Goal: Information Seeking & Learning: Learn about a topic

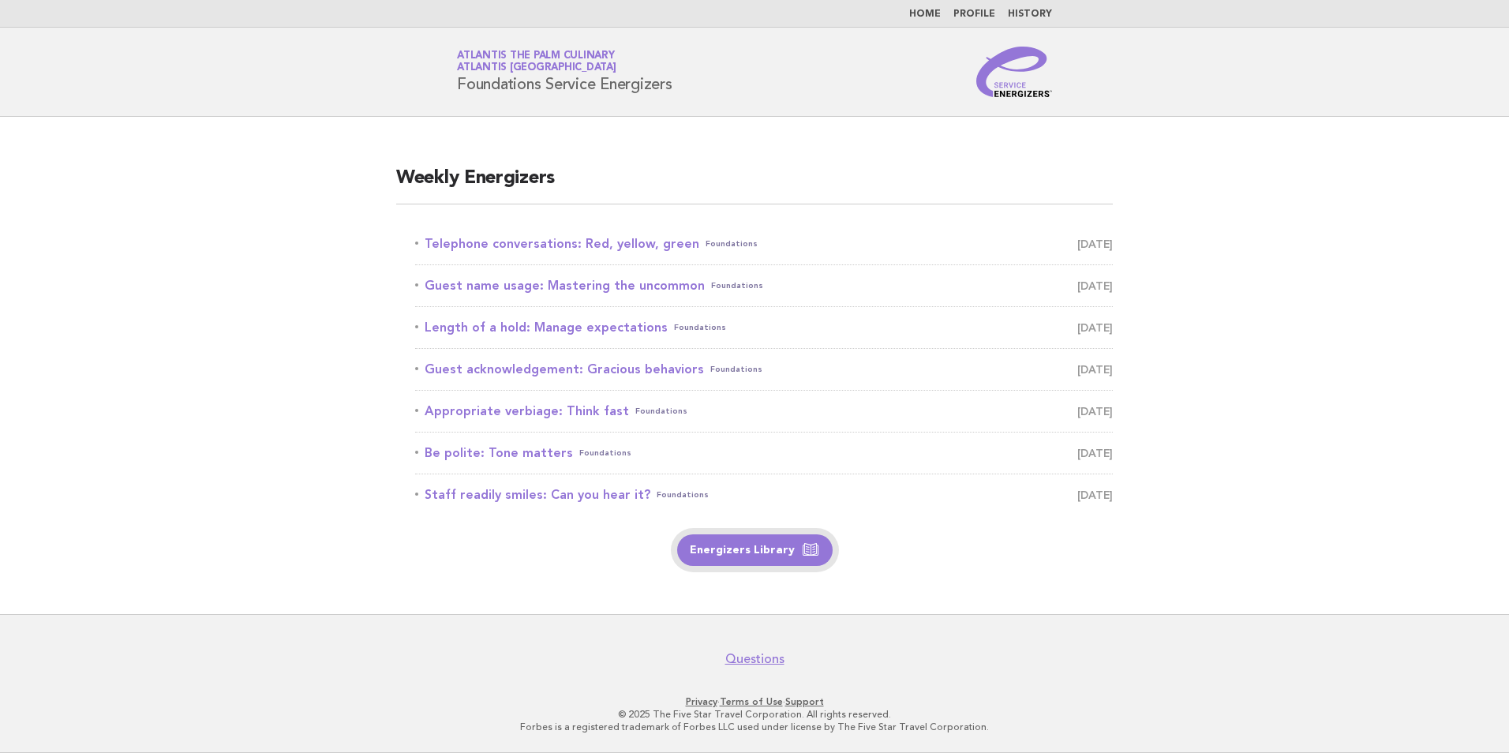
click at [738, 535] on link "Energizers Library" at bounding box center [754, 550] width 155 height 32
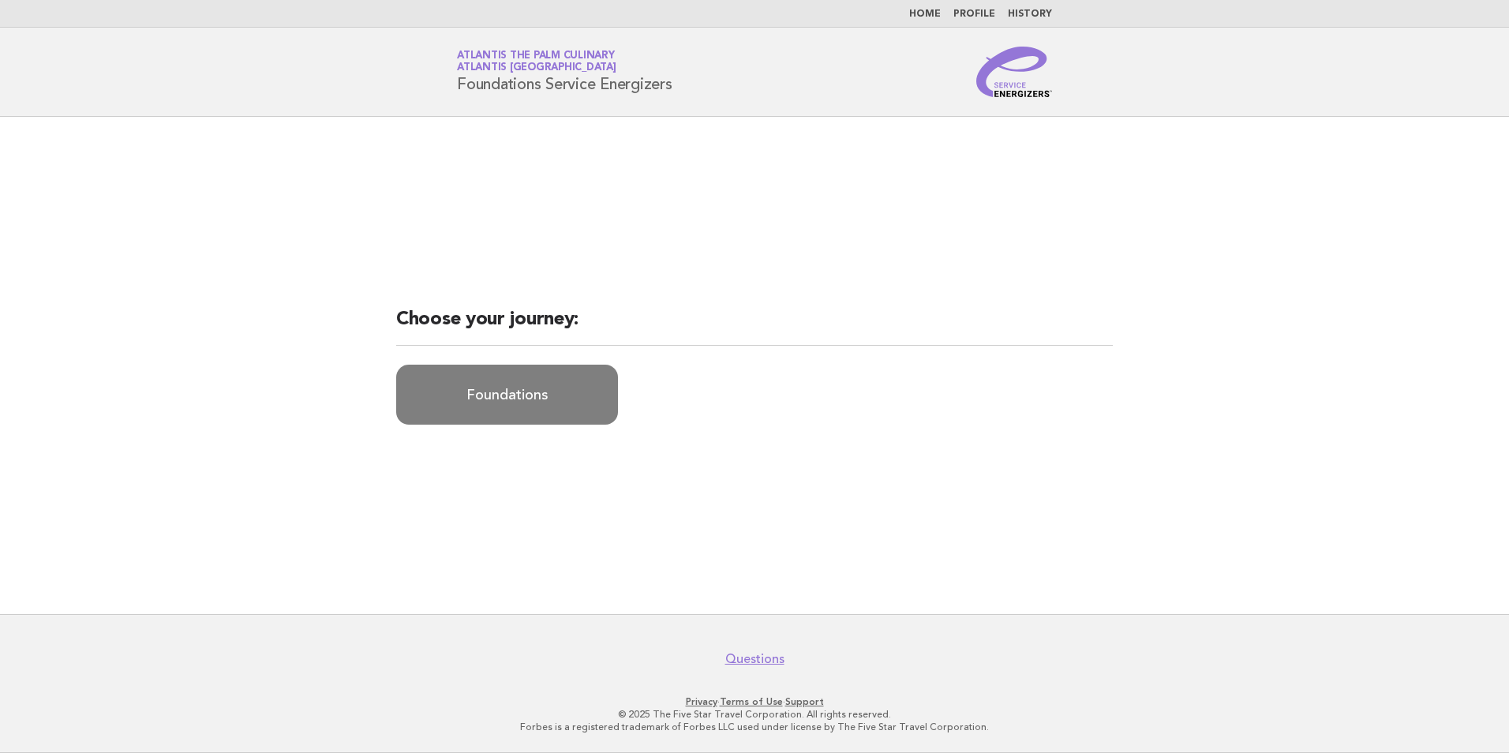
click at [538, 392] on link "Foundations" at bounding box center [507, 395] width 222 height 60
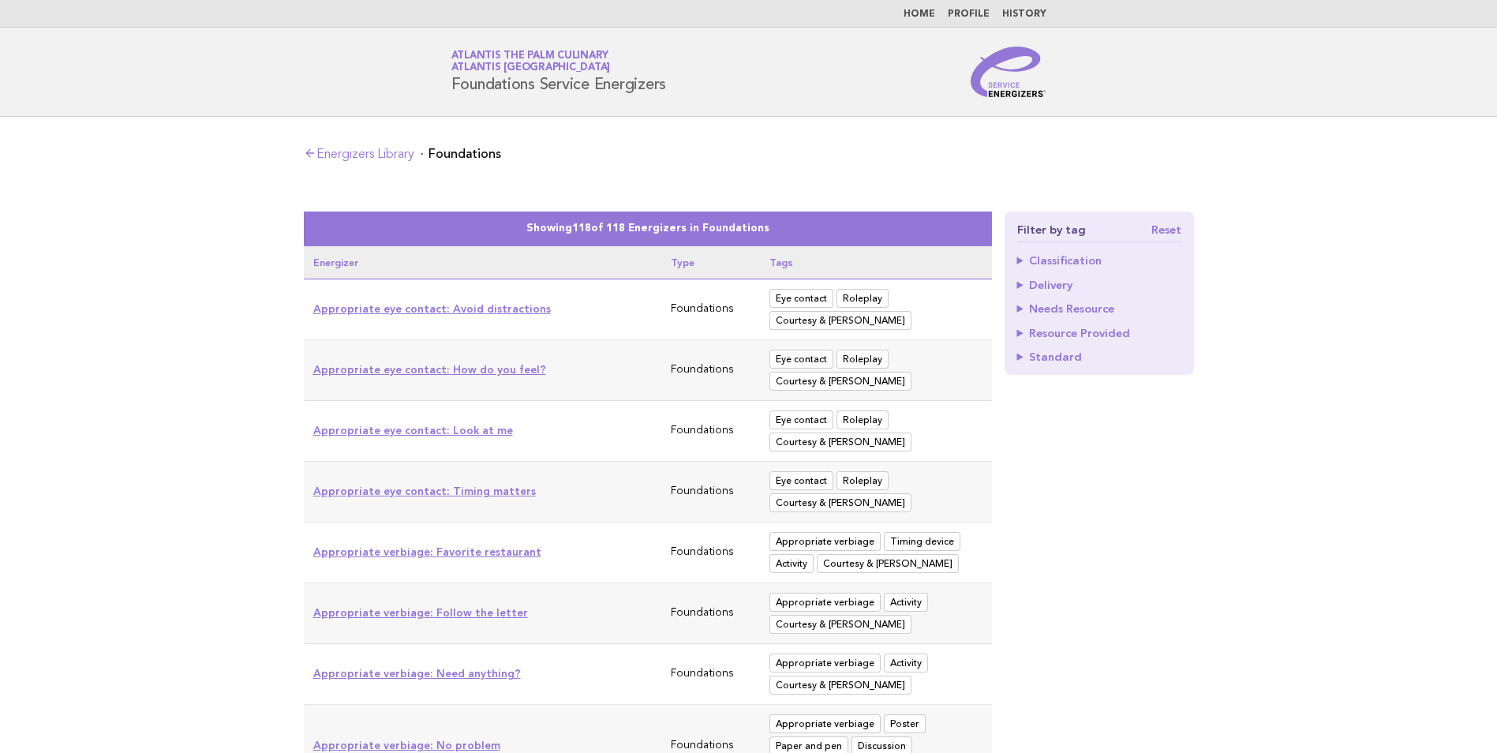
click at [508, 60] on link "Atlantis The Palm Culinary Atlantis Dubai" at bounding box center [530, 62] width 159 height 22
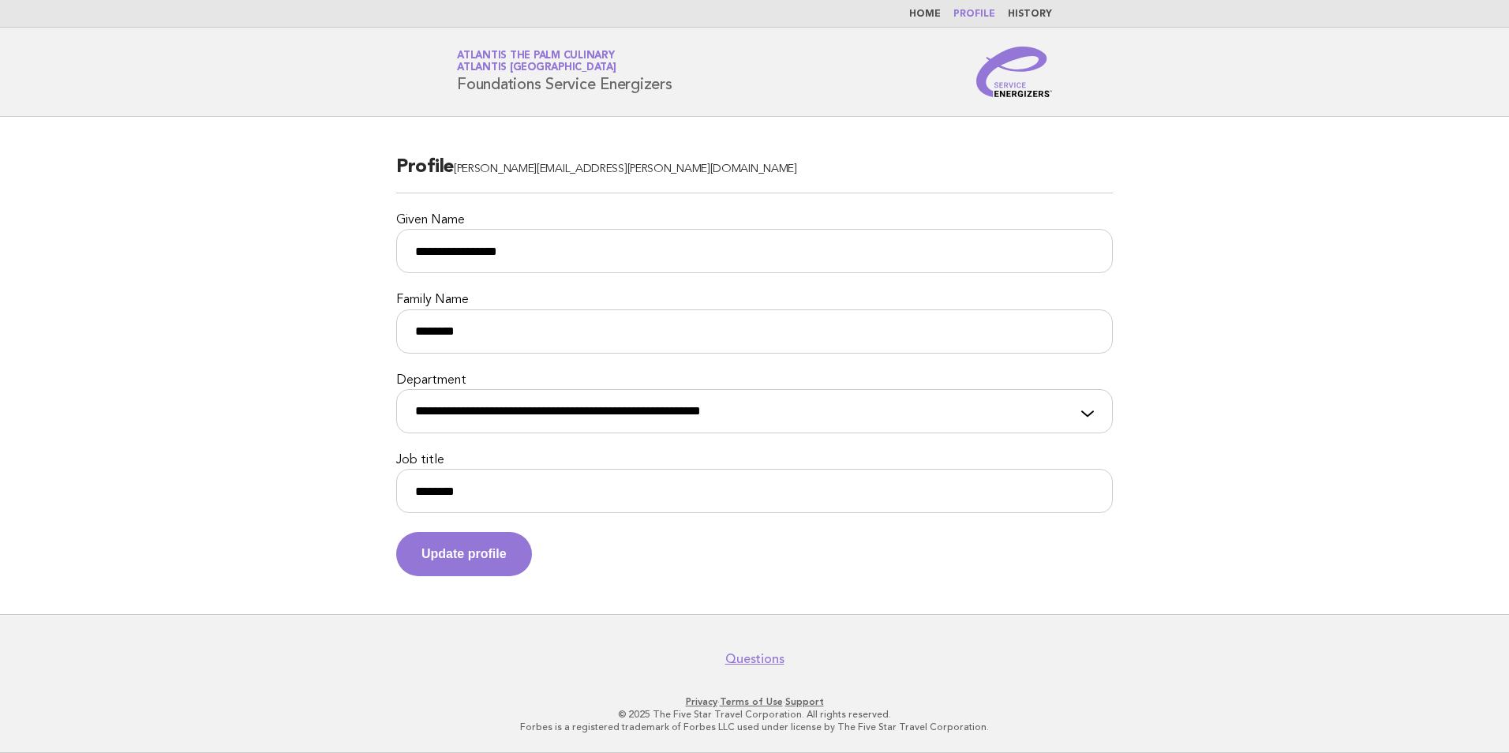
click at [934, 20] on li "Home" at bounding box center [925, 14] width 32 height 13
click at [934, 11] on link "Home" at bounding box center [925, 13] width 32 height 9
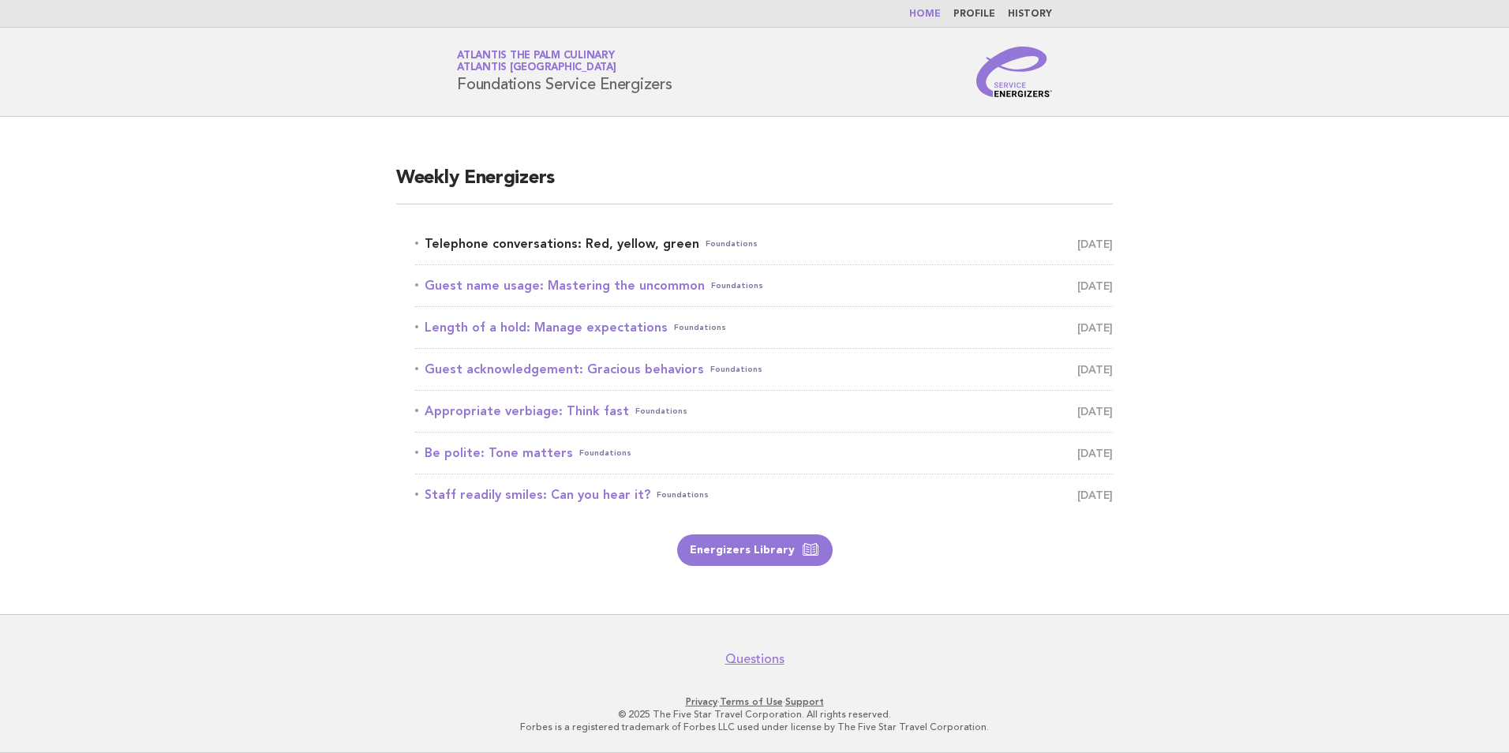
click at [515, 240] on link "Telephone conversations: Red, yellow, green Foundations [DATE]" at bounding box center [764, 244] width 698 height 22
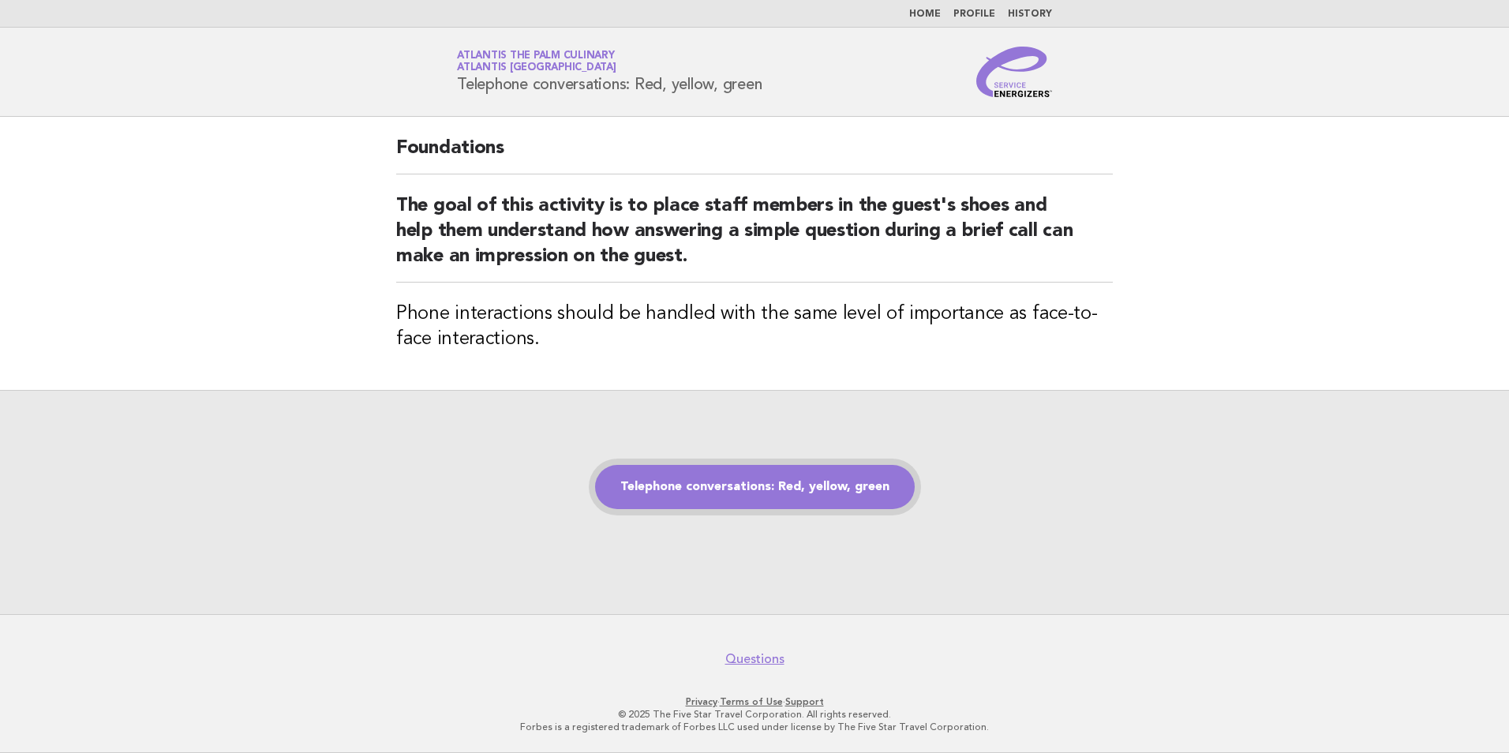
click at [747, 496] on link "Telephone conversations: Red, yellow, green" at bounding box center [755, 487] width 320 height 44
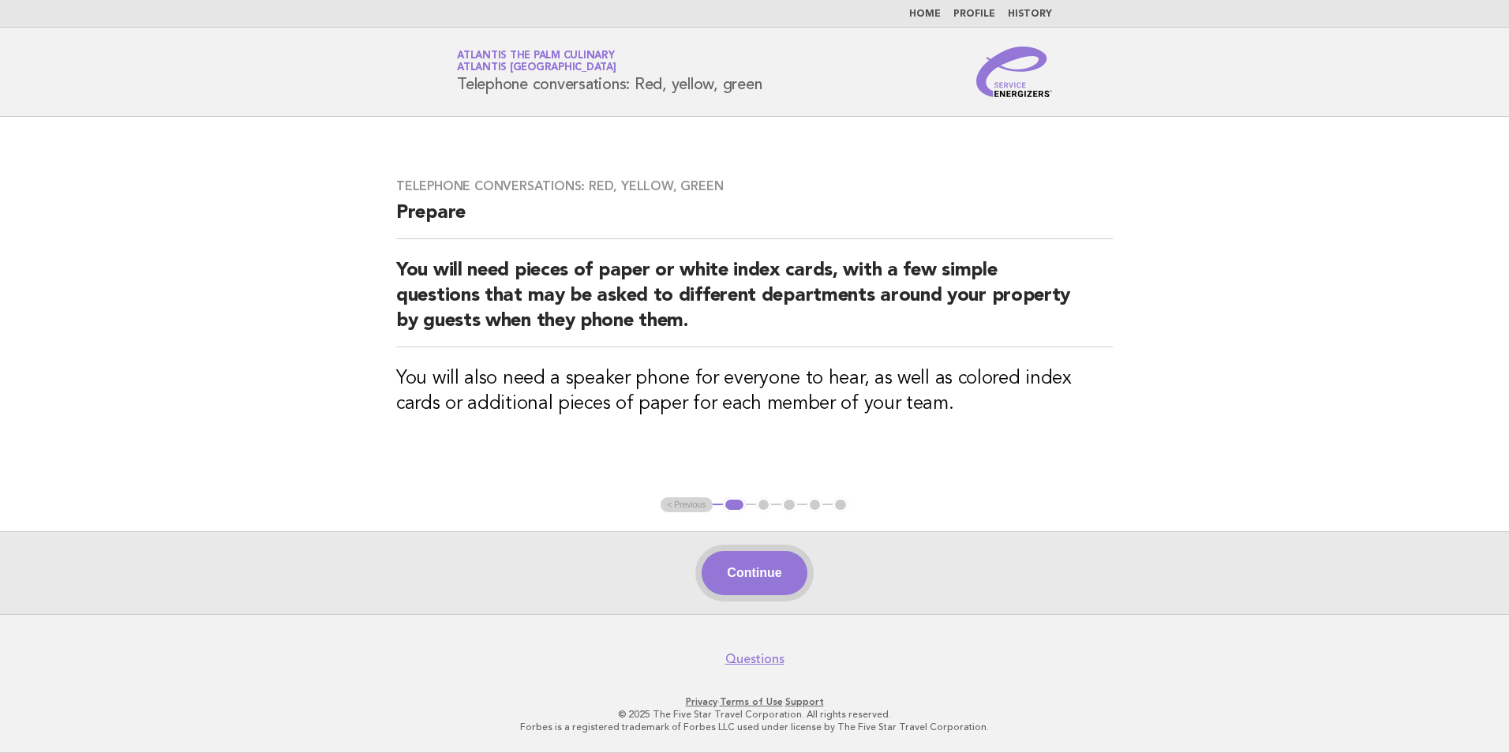
click at [758, 555] on button "Continue" at bounding box center [754, 573] width 105 height 44
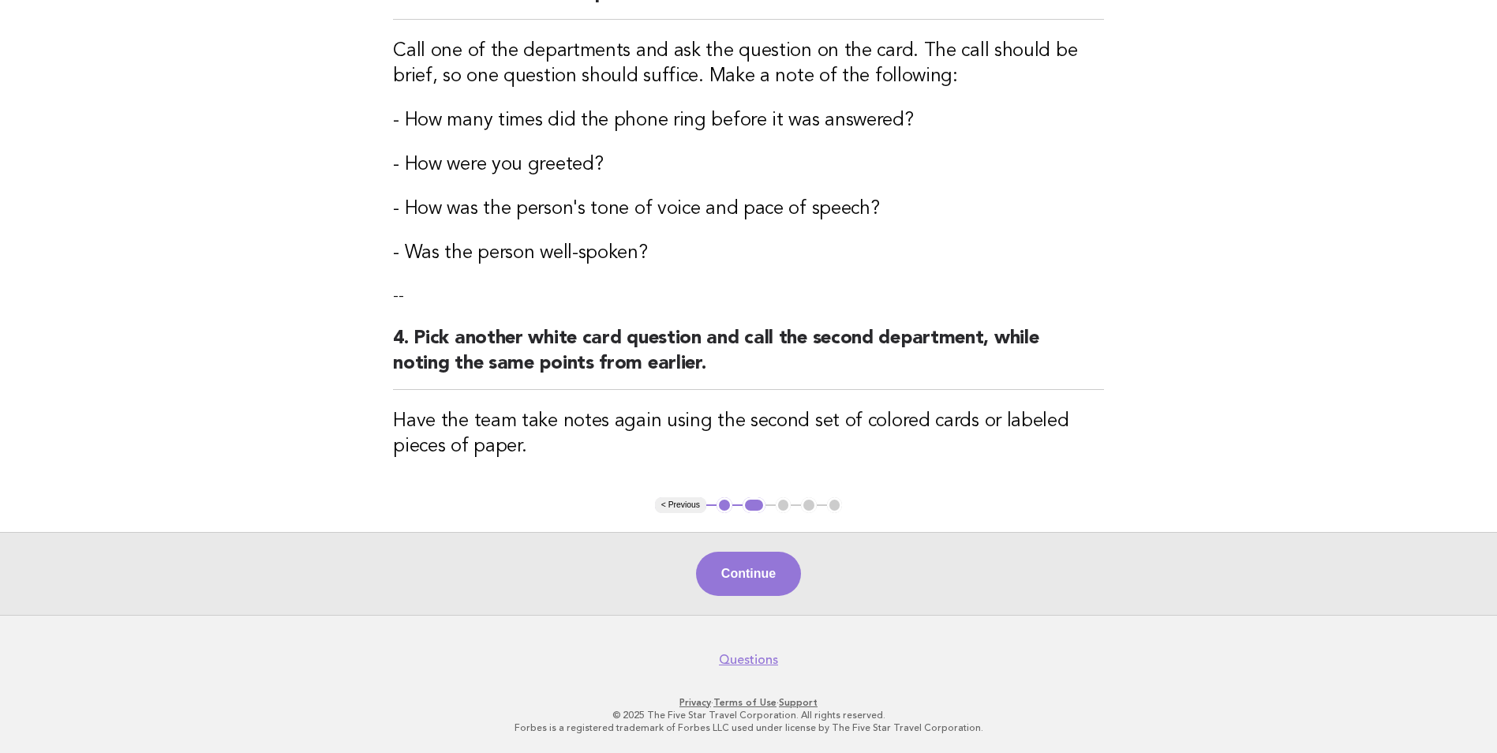
click at [736, 615] on footer "Questions Privacy · Terms of Use · Support © 2025 The Five Star Travel Corporat…" at bounding box center [748, 684] width 1497 height 139
click at [737, 594] on button "Continue" at bounding box center [748, 574] width 105 height 44
